Goal: Obtain resource: Download file/media

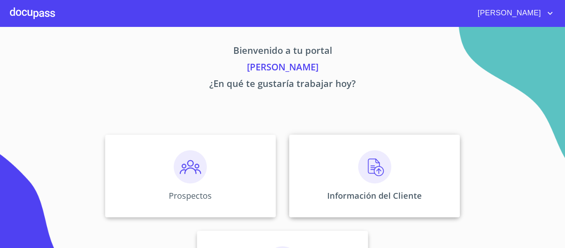
click at [347, 183] on div "Información del Cliente" at bounding box center [374, 176] width 171 height 83
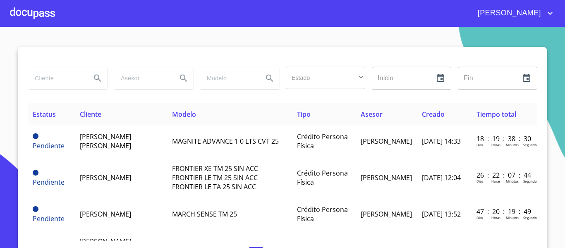
click at [78, 74] on input "search" at bounding box center [56, 78] width 56 height 22
type input "[PERSON_NAME]"
click at [97, 78] on icon "Search" at bounding box center [98, 78] width 10 height 10
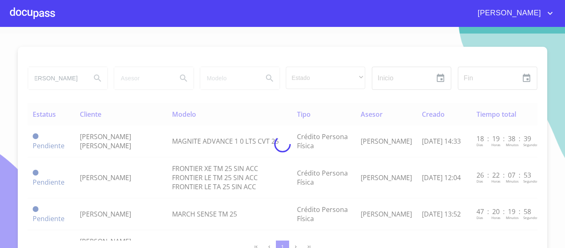
scroll to position [0, 0]
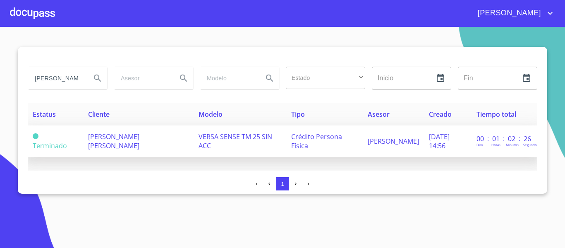
click at [151, 144] on td "[PERSON_NAME] [PERSON_NAME]" at bounding box center [138, 141] width 111 height 32
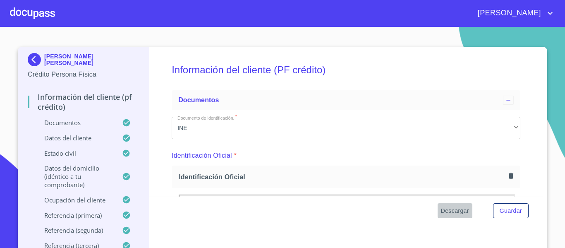
click at [455, 214] on span "Descargar" at bounding box center [455, 211] width 28 height 10
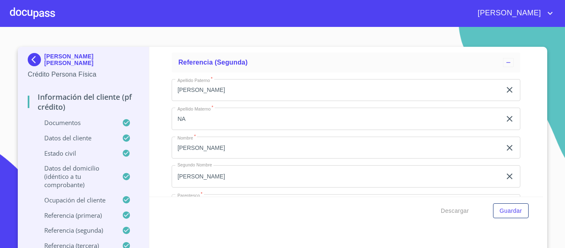
scroll to position [4263, 0]
